Goal: Information Seeking & Learning: Learn about a topic

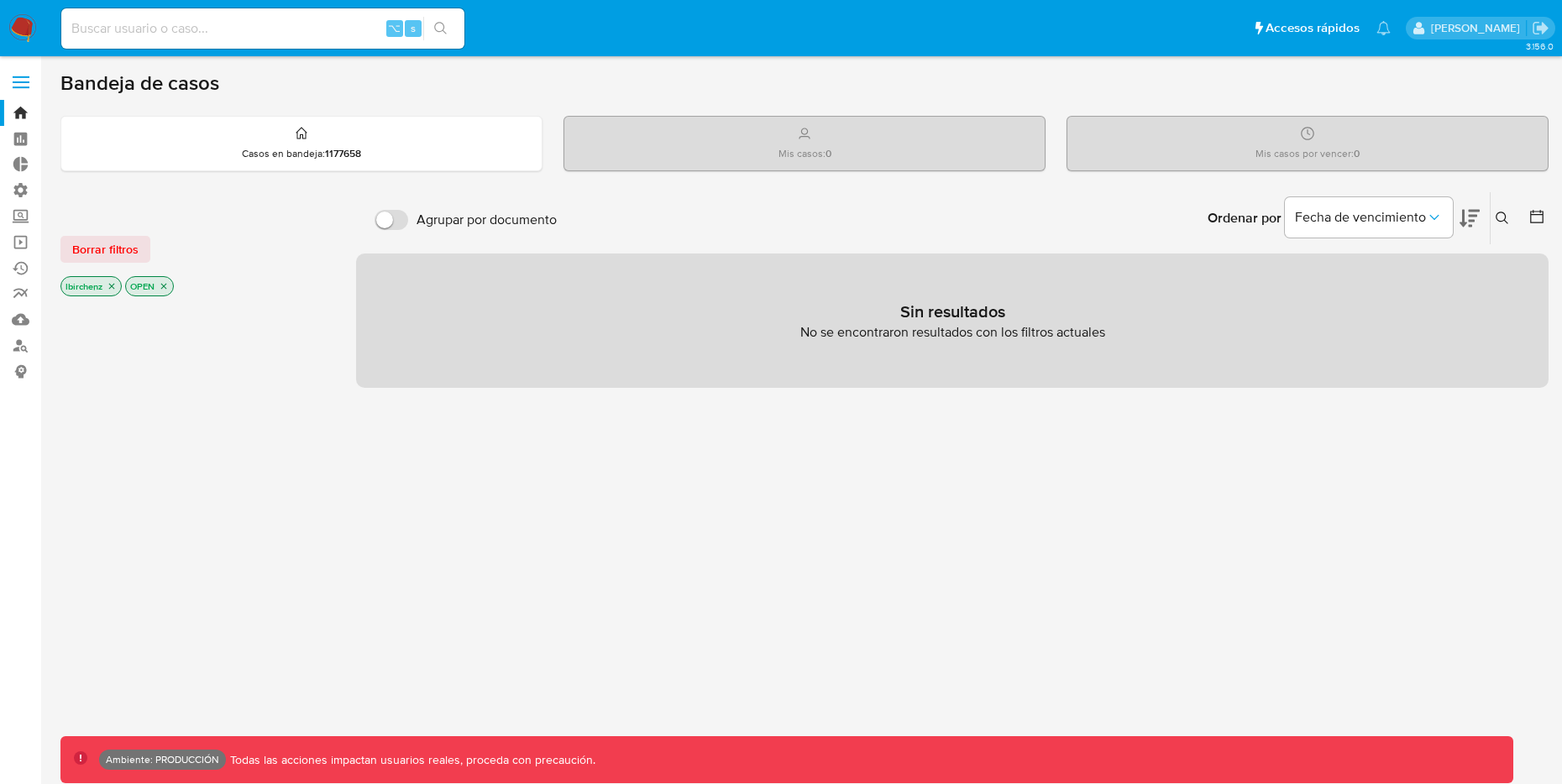
click at [315, 24] on input at bounding box center [263, 28] width 403 height 21
paste input "32hYBEuZy9pmhV12yKMGMC0a"
type input "32hYBEuZy9pmhV12yKMGMC0a"
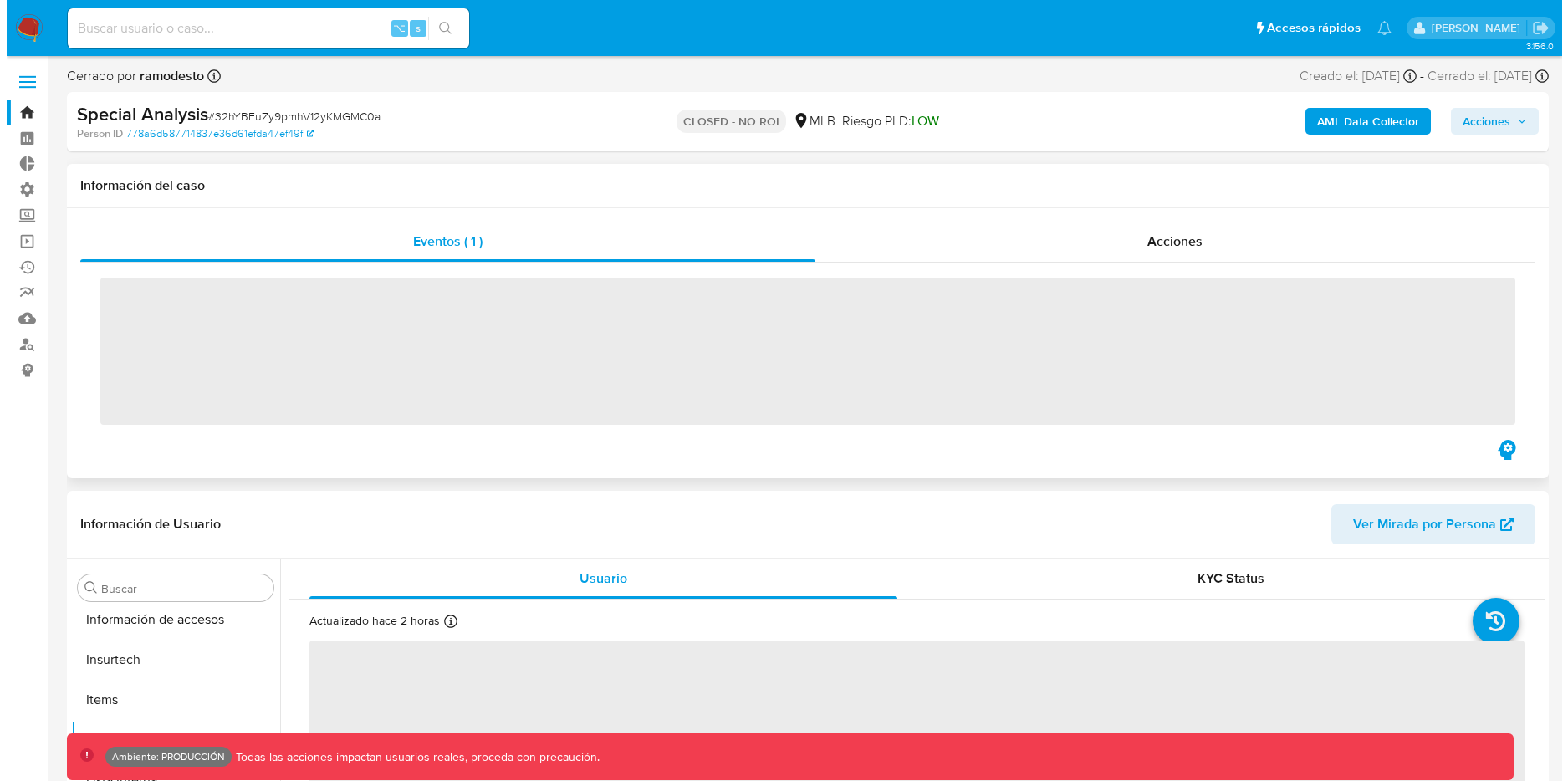
scroll to position [747, 0]
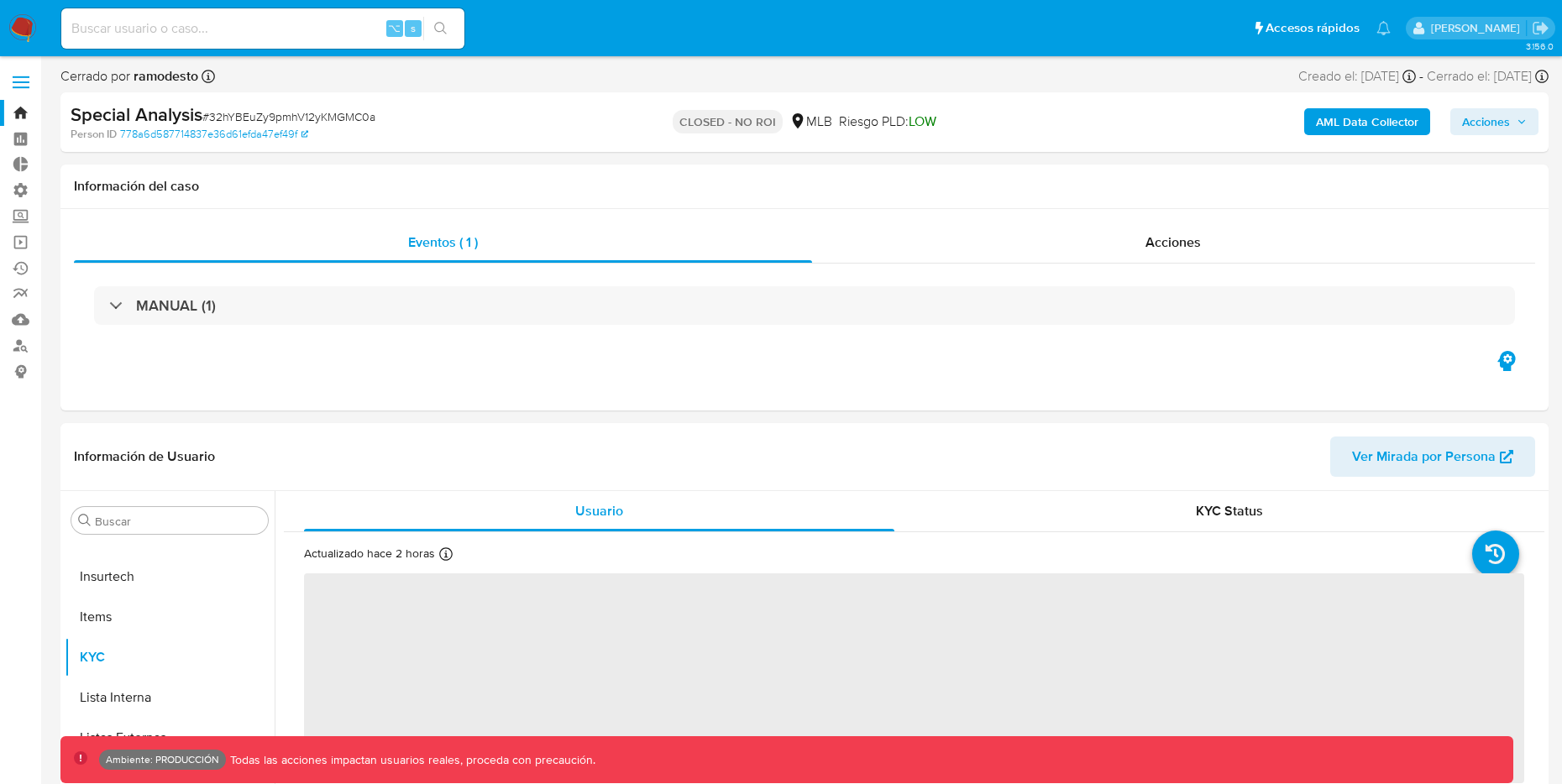
click at [1365, 118] on b "AML Data Collector" at bounding box center [1367, 121] width 103 height 27
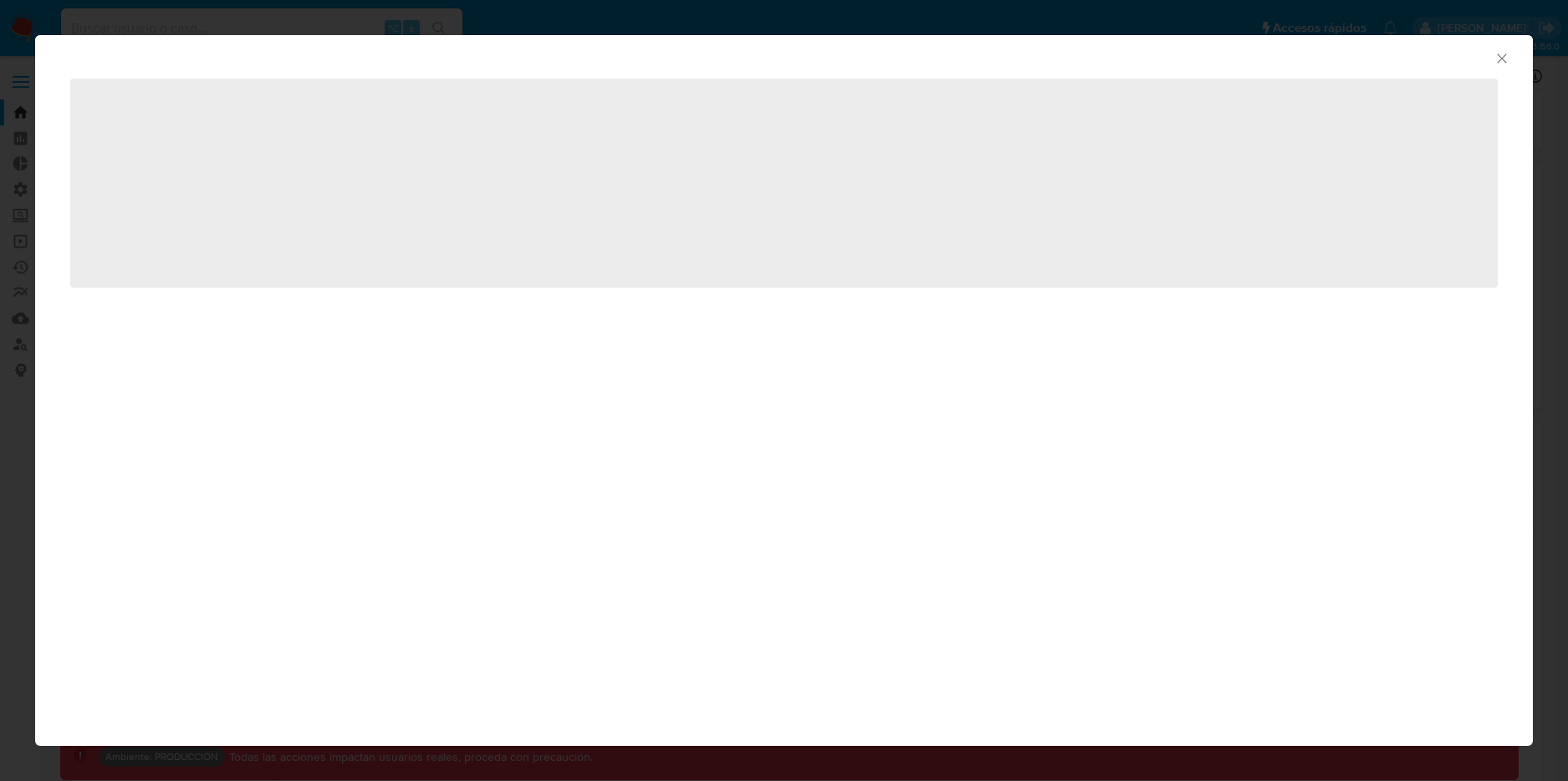
select select "10"
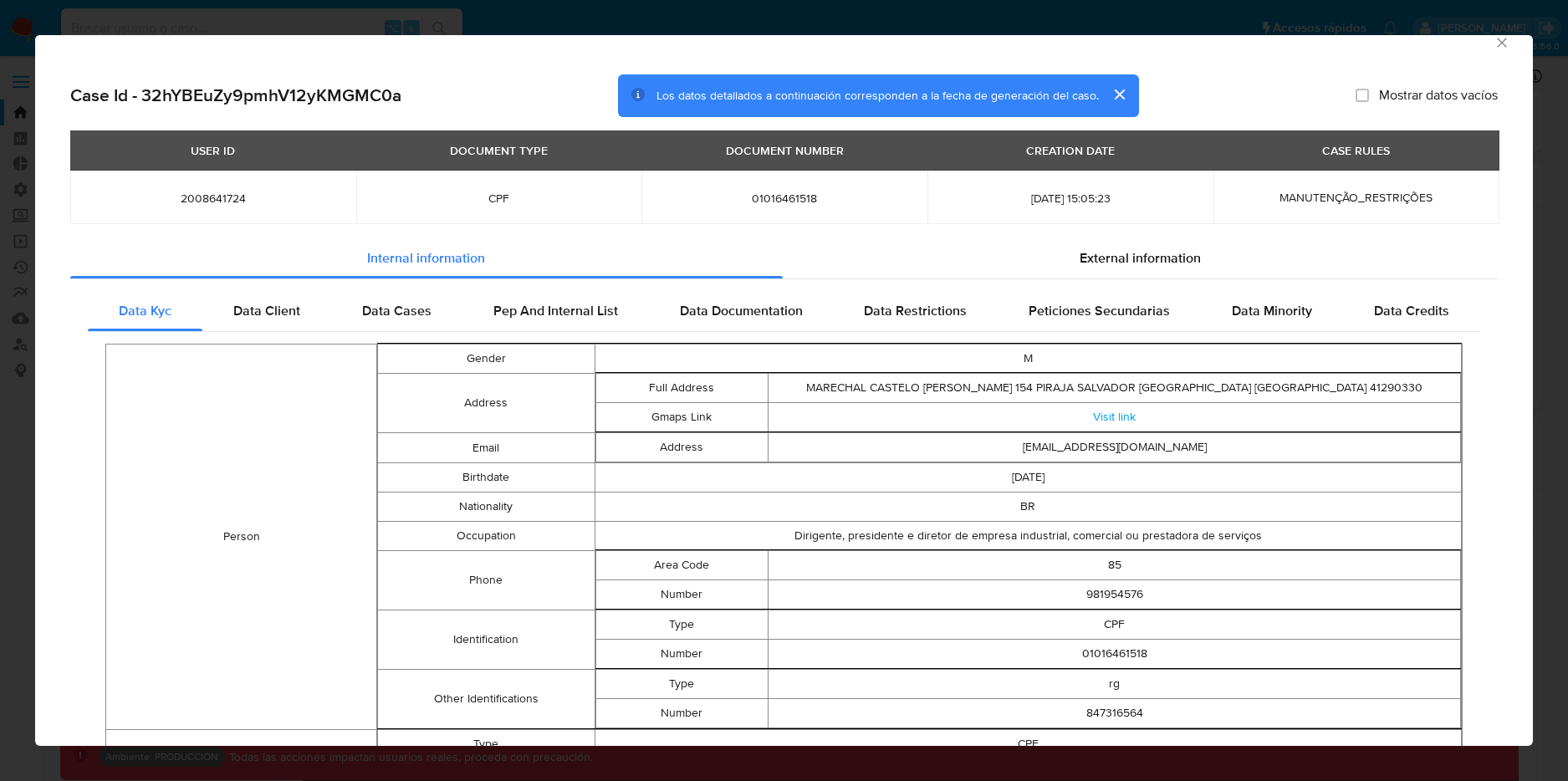
scroll to position [0, 0]
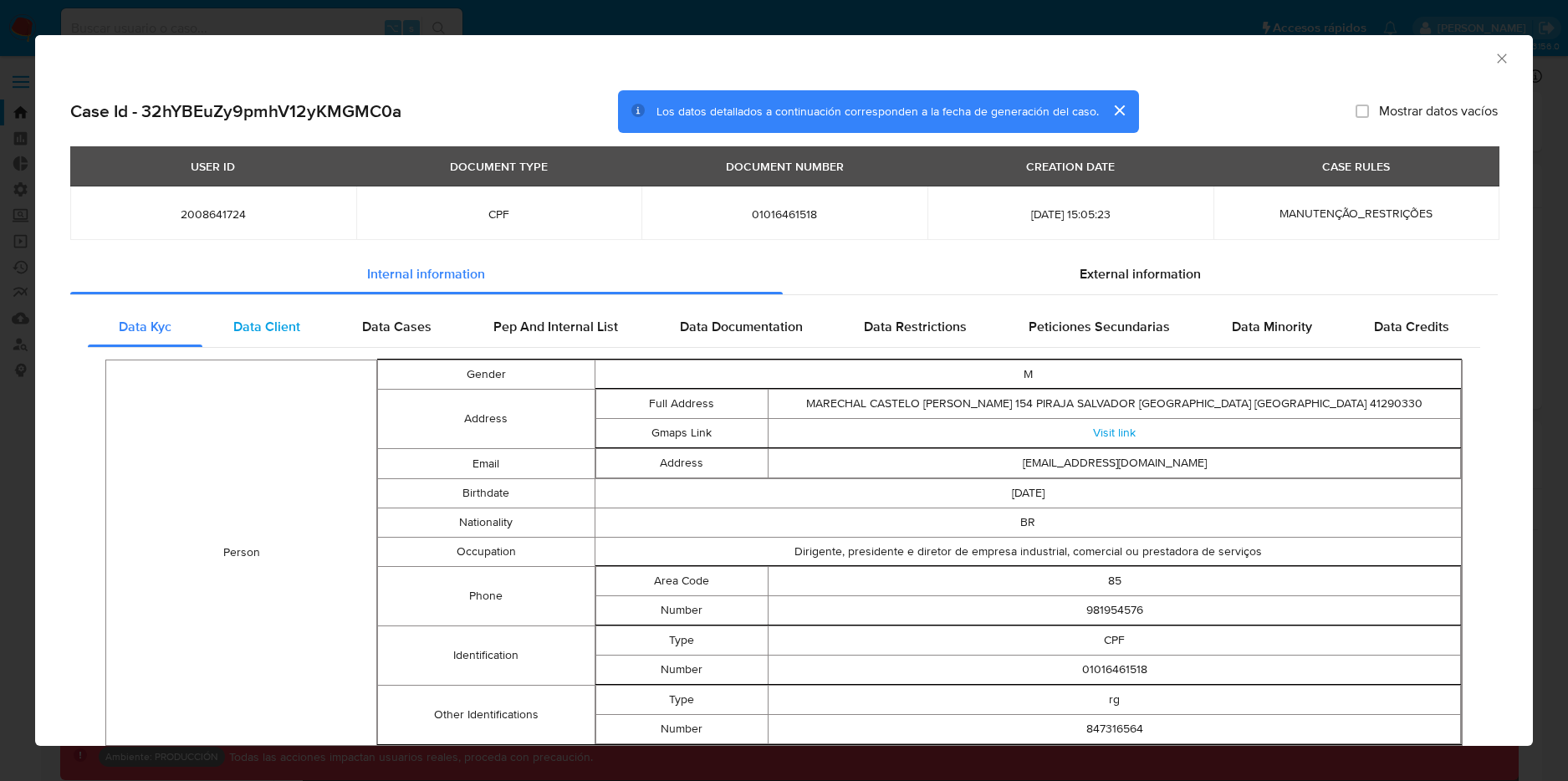
click at [294, 333] on span "Data Client" at bounding box center [266, 326] width 67 height 20
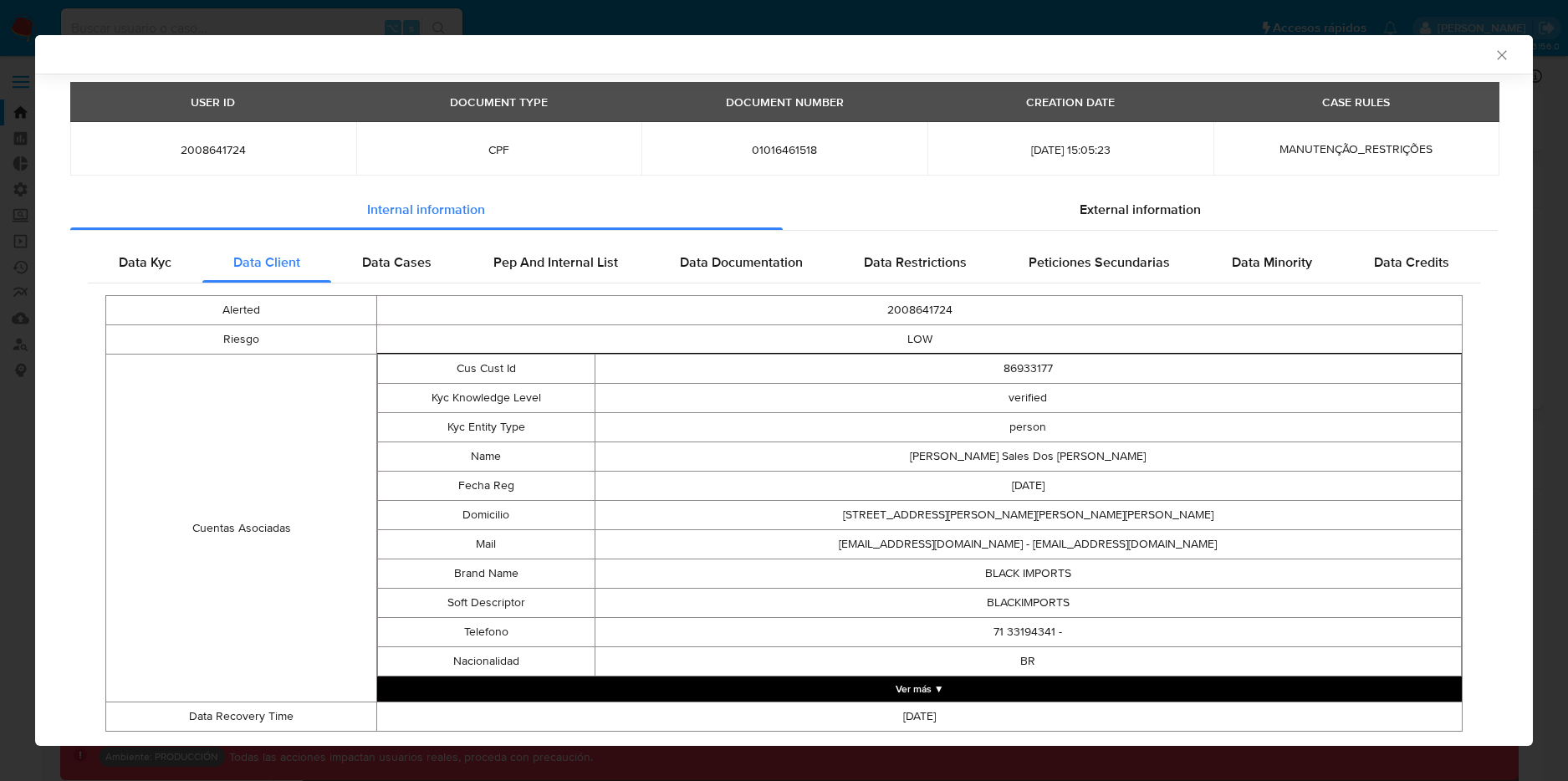
scroll to position [105, 0]
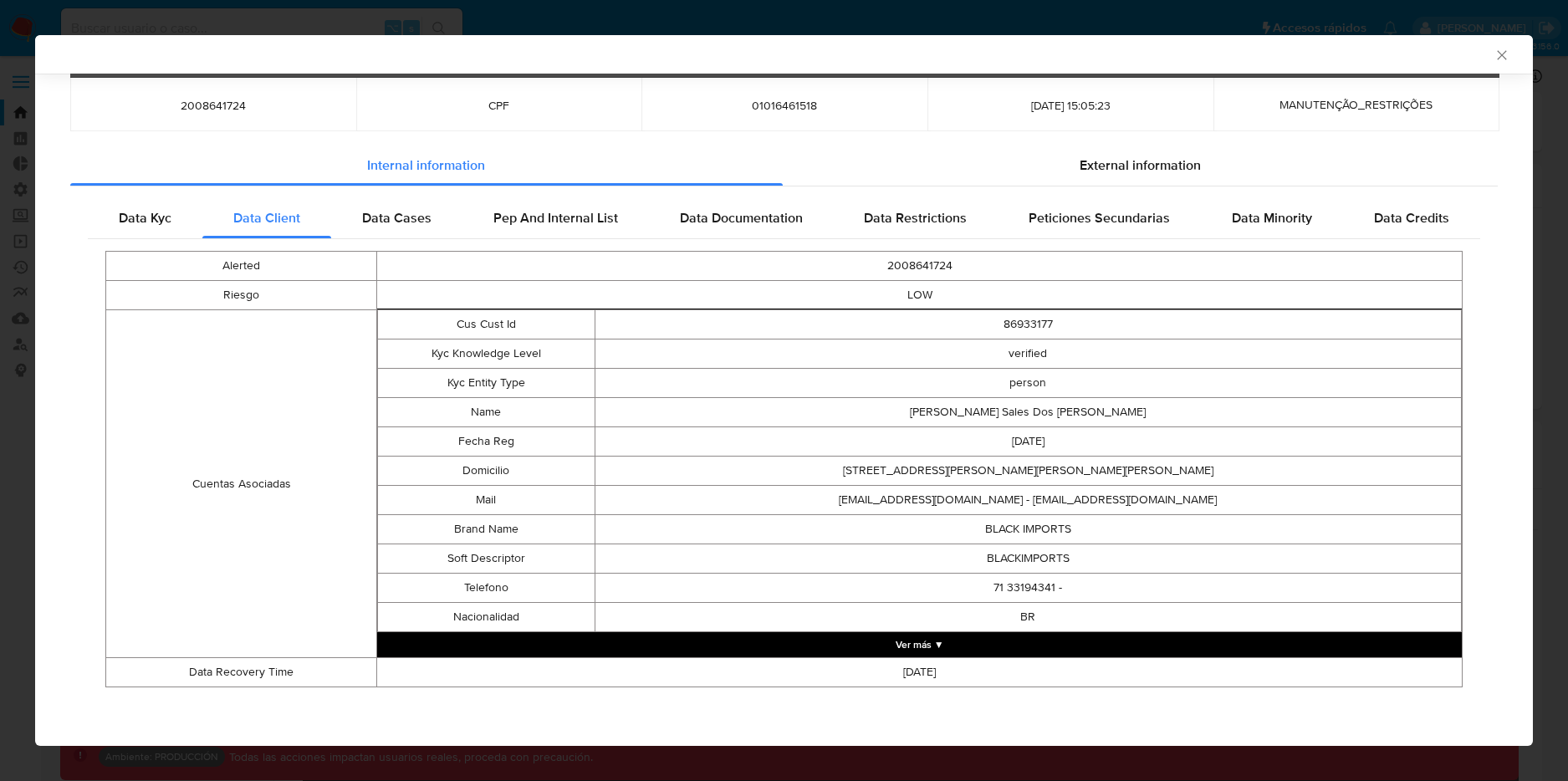
click at [936, 653] on button "Ver más ▼" at bounding box center [919, 644] width 1084 height 25
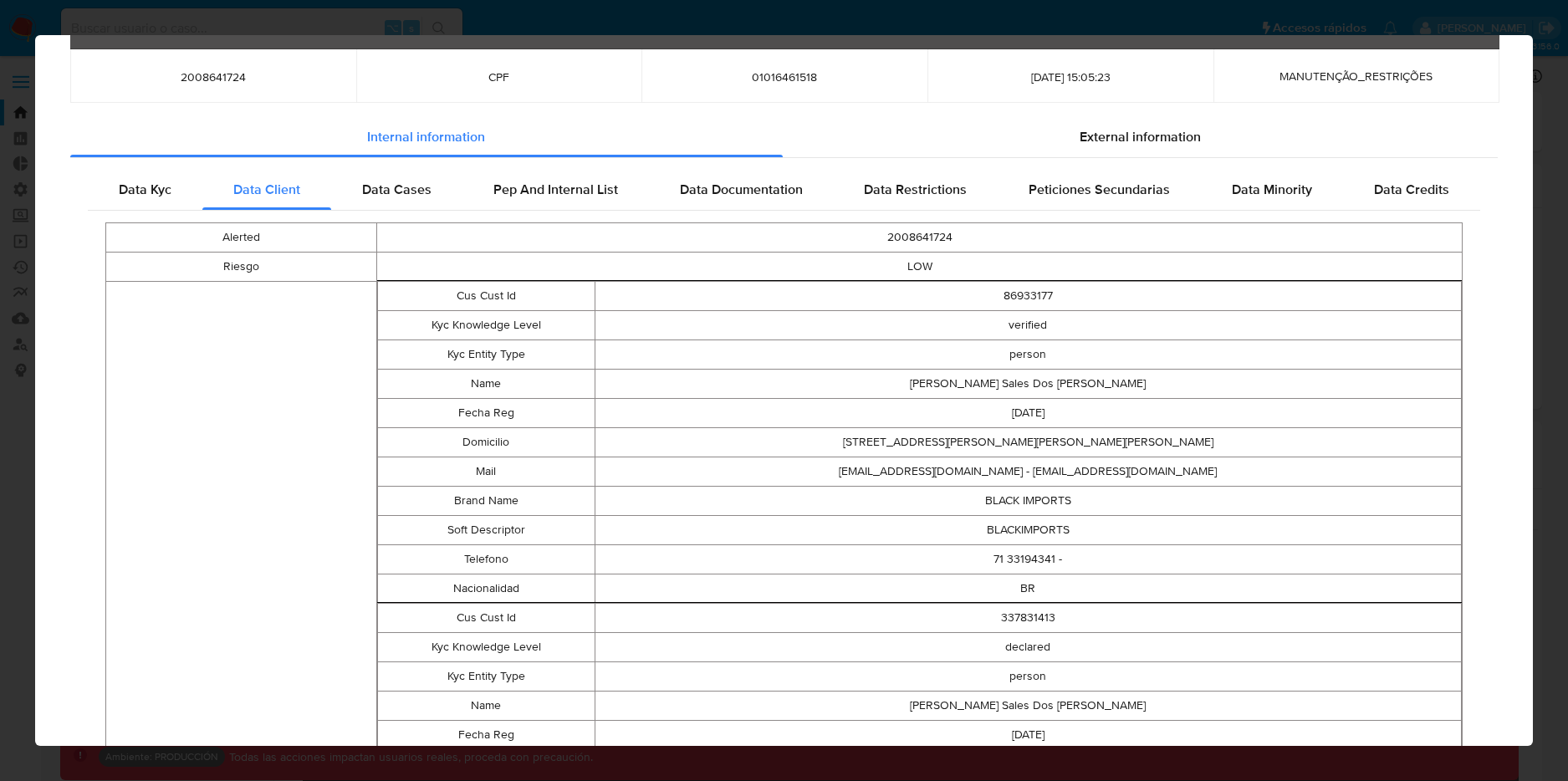
scroll to position [0, 0]
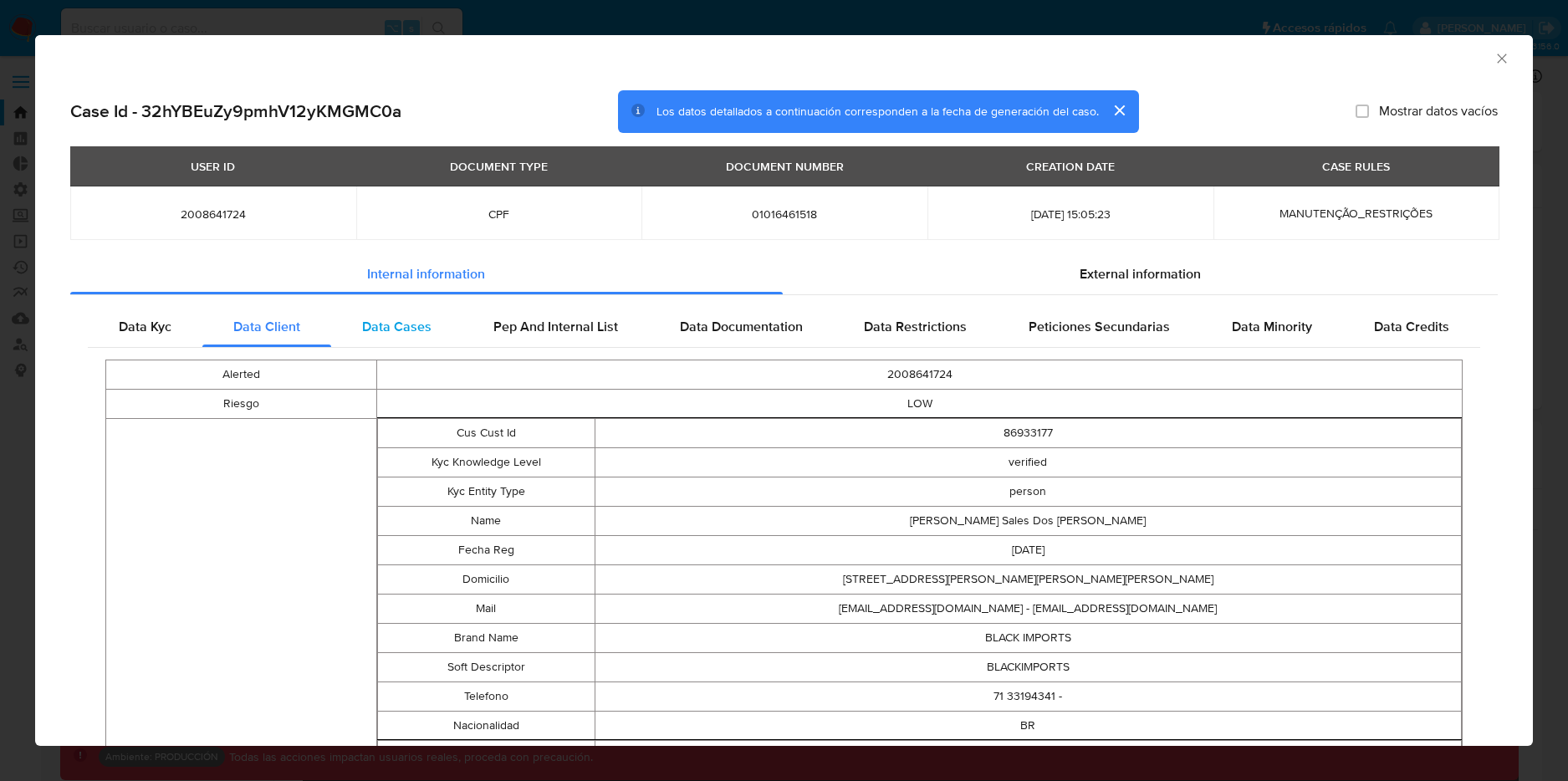
click at [401, 332] on span "Data Cases" at bounding box center [396, 326] width 70 height 20
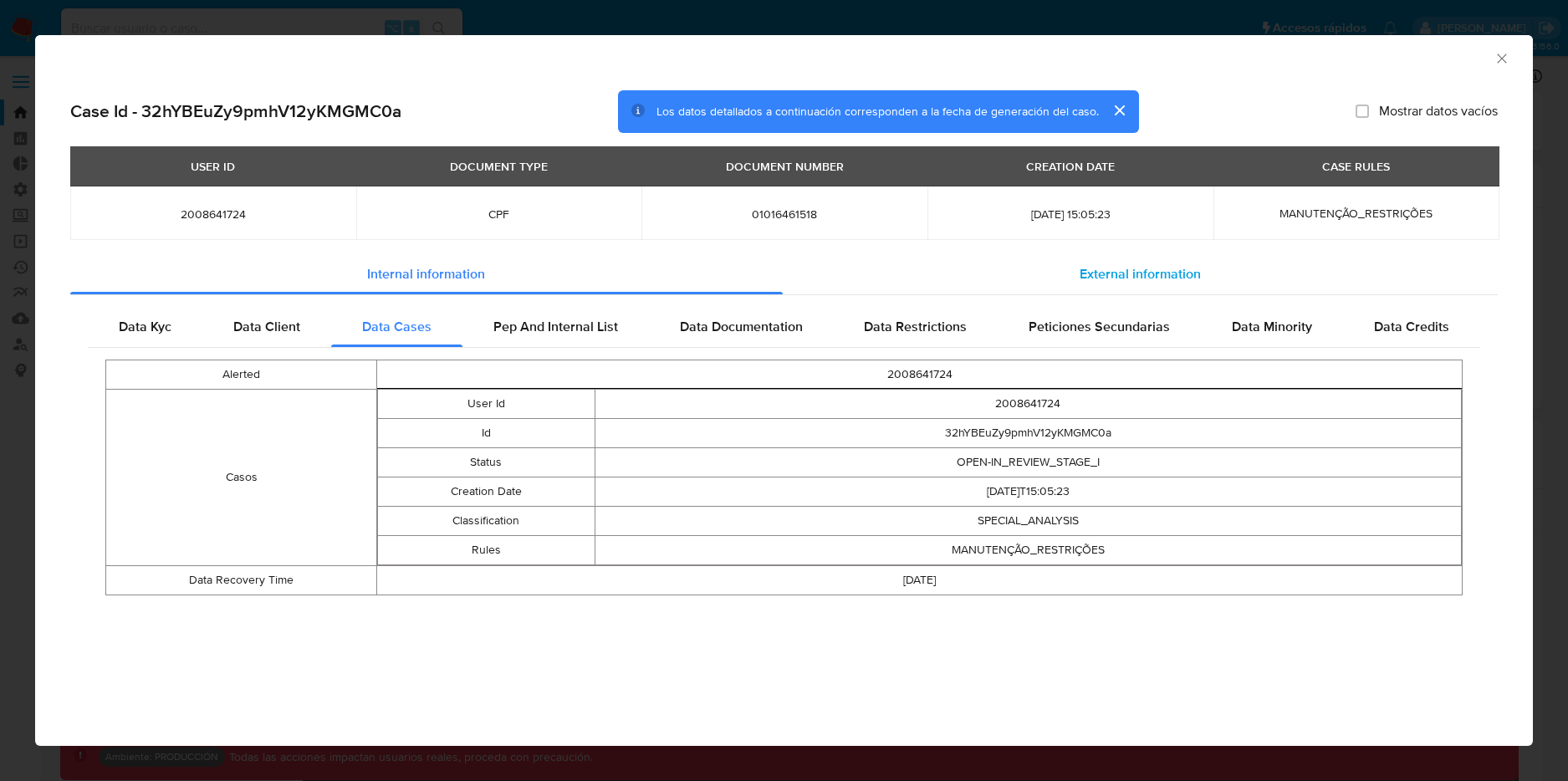
click at [1064, 271] on div "External information" at bounding box center [1140, 274] width 716 height 40
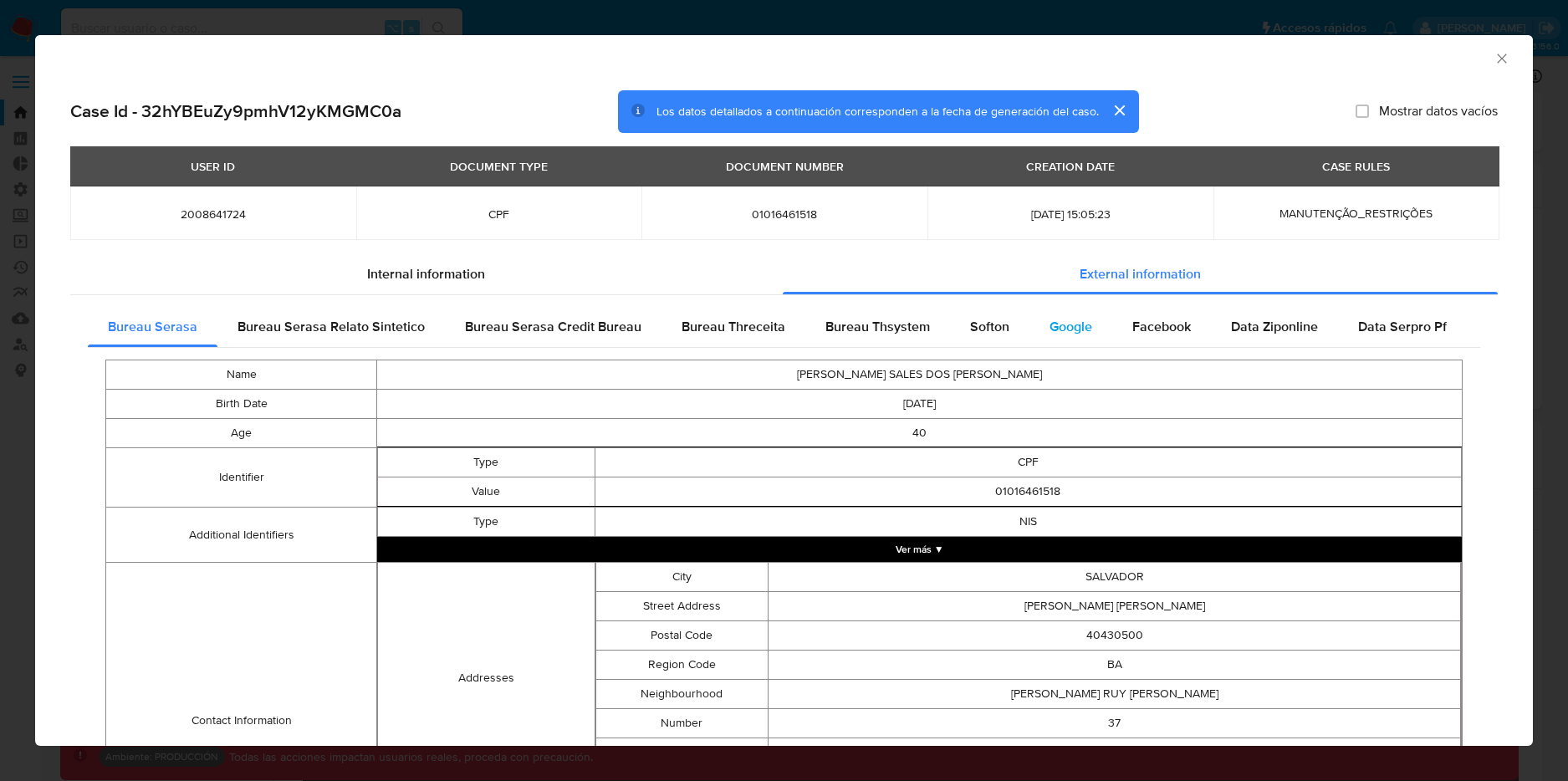
click at [1071, 326] on span "Google" at bounding box center [1070, 326] width 43 height 20
